Goal: Check status

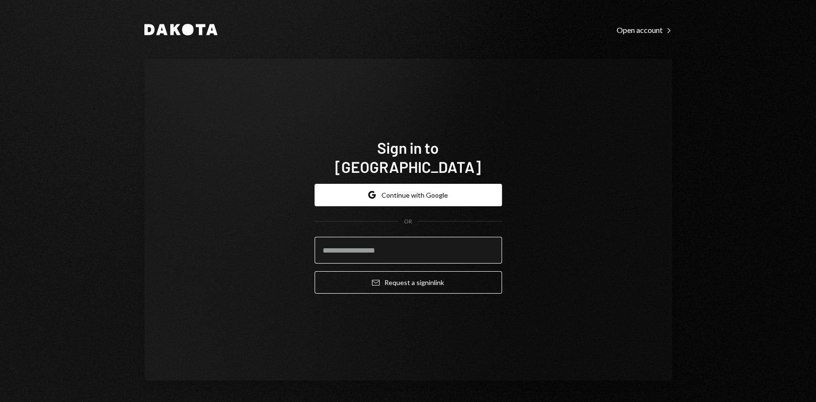
click at [417, 240] on input "email" at bounding box center [407, 250] width 187 height 27
type input "**********"
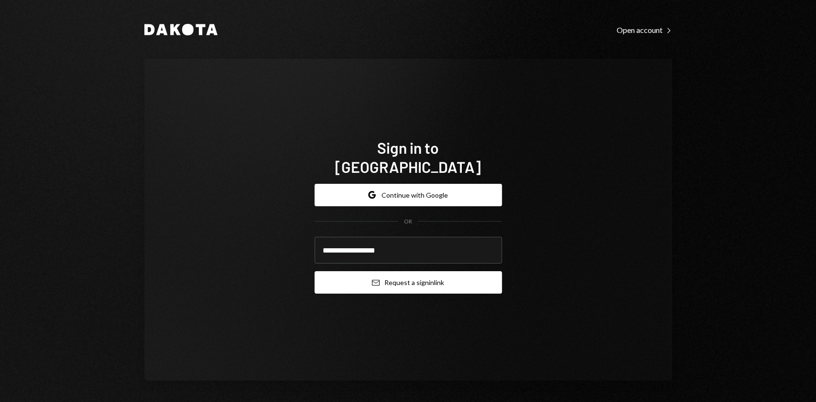
click at [460, 271] on button "Email Request a sign in link" at bounding box center [407, 282] width 187 height 22
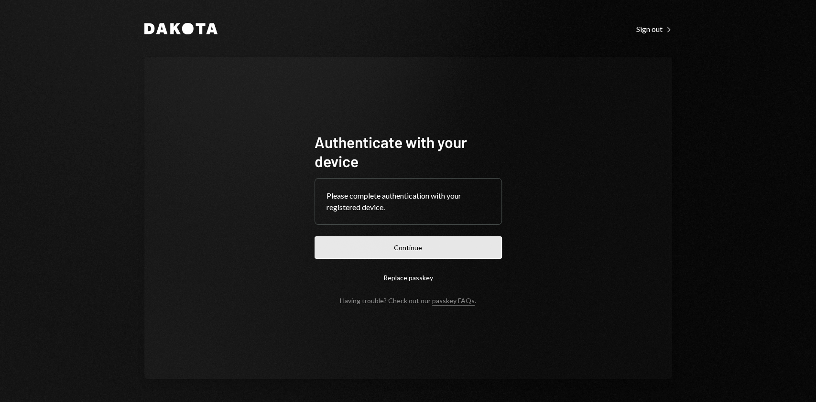
click at [395, 249] on button "Continue" at bounding box center [407, 247] width 187 height 22
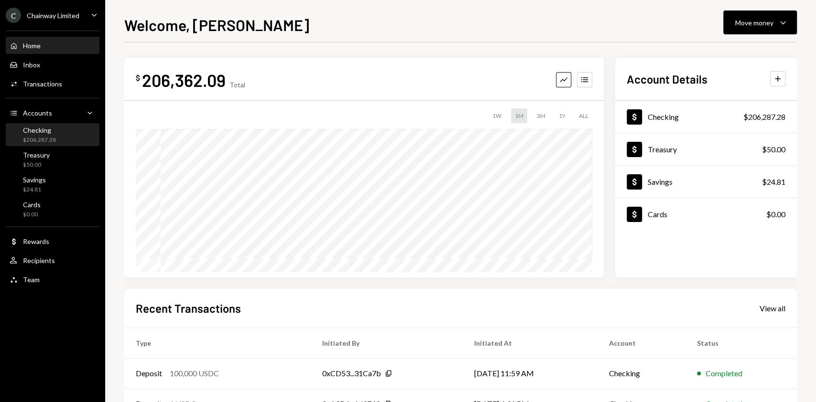
click at [64, 132] on div "Checking $206,287.28" at bounding box center [53, 135] width 86 height 18
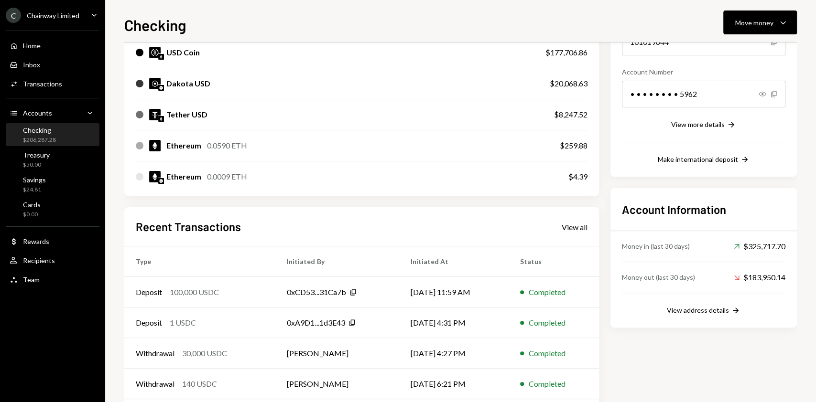
scroll to position [173, 0]
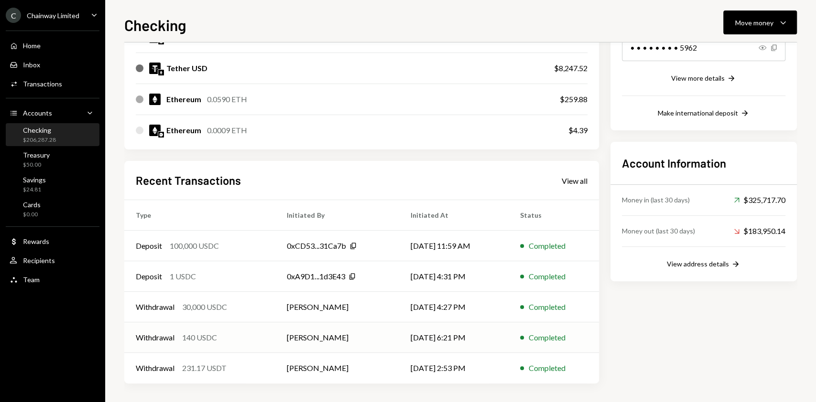
click at [343, 343] on td "[PERSON_NAME]" at bounding box center [336, 337] width 123 height 31
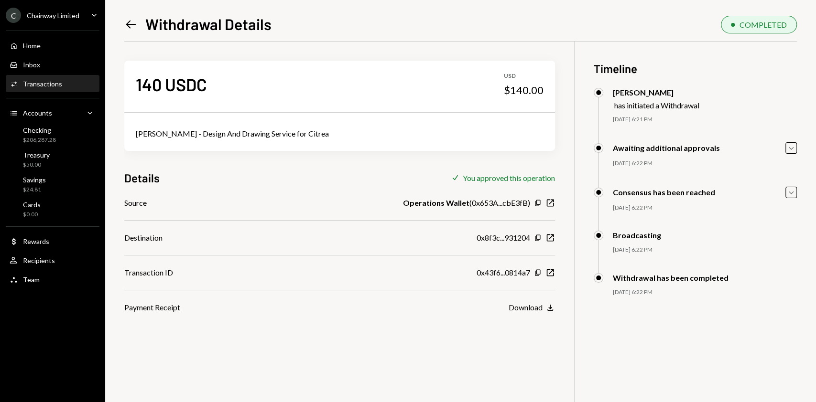
click at [554, 272] on div "140 USDC USD $140.00 [PERSON_NAME] - Design And Drawing Service for Citrea Deta…" at bounding box center [460, 243] width 672 height 402
click at [551, 273] on icon "New Window" at bounding box center [550, 273] width 10 height 10
click at [459, 39] on div "Left Arrow Withdrawal Details COMPLETED 140 USDC USD $140.00 [PERSON_NAME] - De…" at bounding box center [460, 207] width 672 height 389
click at [35, 134] on div "Checking" at bounding box center [39, 130] width 33 height 8
